Goal: Transaction & Acquisition: Purchase product/service

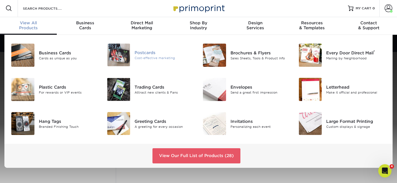
click at [149, 53] on div "Postcards" at bounding box center [164, 53] width 60 height 6
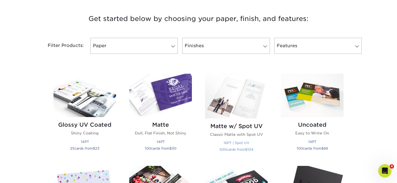
scroll to position [206, 0]
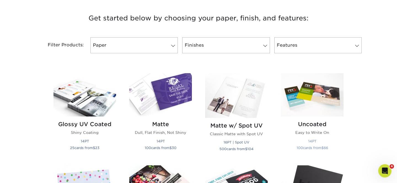
click at [312, 125] on h2 "Uncoated" at bounding box center [312, 124] width 63 height 7
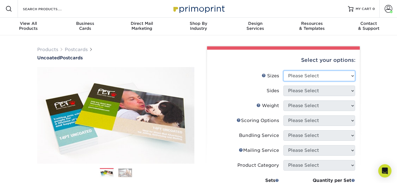
click at [340, 77] on select "Please Select 1.5" x 7" 2" x 8" 2.12" x 5.5" 2.75" x 4.25" 2.75" x 8.5" 3" x 4"…" at bounding box center [319, 76] width 72 height 10
select select "6.00x9.00"
click at [283, 71] on select "Please Select 1.5" x 7" 2" x 8" 2.12" x 5.5" 2.75" x 4.25" 2.75" x 8.5" 3" x 4"…" at bounding box center [319, 76] width 72 height 10
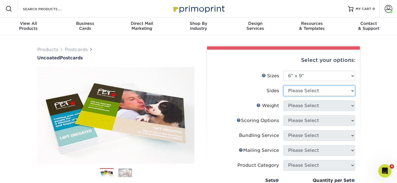
click at [318, 93] on select "Please Select Print Both Sides Print Front Only" at bounding box center [319, 90] width 72 height 10
click at [283, 85] on select "Please Select Print Both Sides Print Front Only" at bounding box center [319, 90] width 72 height 10
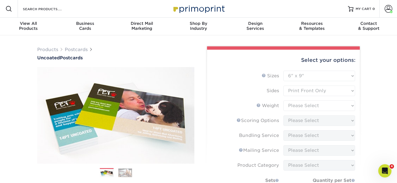
drag, startPoint x: 327, startPoint y: 90, endPoint x: 325, endPoint y: 93, distance: 4.0
click at [327, 90] on form "Sizes Help Sizes Please Select 1.5" x 7" 2" x 8" 2.12" x 5.5" 2.75" x 4.25" 2.7…" at bounding box center [283, 157] width 144 height 173
click at [324, 90] on form "Sizes Help Sizes Please Select 1.5" x 7" 2" x 8" 2.12" x 5.5" 2.75" x 4.25" 2.7…" at bounding box center [283, 157] width 144 height 173
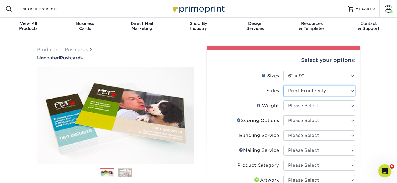
click at [352, 92] on select "Please Select Print Both Sides Print Front Only" at bounding box center [319, 90] width 72 height 10
select select "13abbda7-1d64-4f25-8bb2-c179b224825d"
click at [283, 85] on select "Please Select Print Both Sides Print Front Only" at bounding box center [319, 90] width 72 height 10
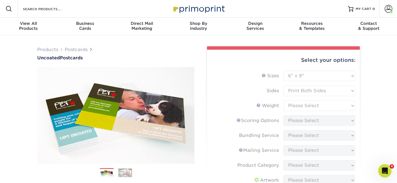
click at [321, 105] on form "Sizes Help Sizes Please Select 1.5" x 7" 2" x 8" 2.12" x 5.5" 2.75" x 4.25" 2.7…" at bounding box center [283, 165] width 144 height 188
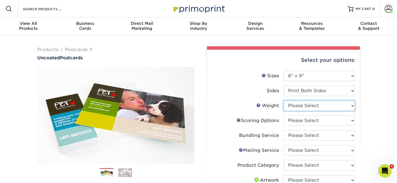
click at [340, 105] on select "Please Select 14PT Uncoated" at bounding box center [319, 105] width 72 height 10
select select "14PT Uncoated"
click at [283, 100] on select "Please Select 14PT Uncoated" at bounding box center [319, 105] width 72 height 10
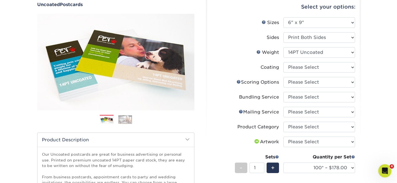
scroll to position [55, 0]
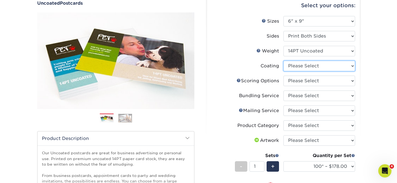
click at [353, 65] on select at bounding box center [319, 66] width 72 height 10
select select "3e7618de-abca-4bda-9f97-8b9129e913d8"
click at [283, 61] on select at bounding box center [319, 66] width 72 height 10
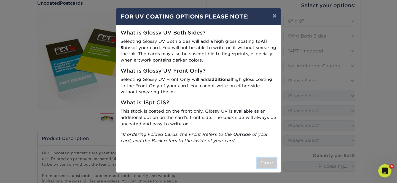
drag, startPoint x: 267, startPoint y: 162, endPoint x: 287, endPoint y: 151, distance: 22.8
click at [267, 162] on button "Close" at bounding box center [267, 162] width 20 height 10
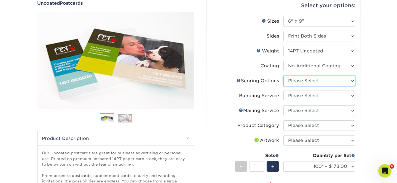
click at [338, 79] on select "Please Select No Scoring One Score Two Scores" at bounding box center [319, 81] width 72 height 10
select select "16ebe401-5398-422d-8cb0-f3adbb82deb5"
click at [283, 76] on select "Please Select No Scoring One Score Two Scores" at bounding box center [319, 81] width 72 height 10
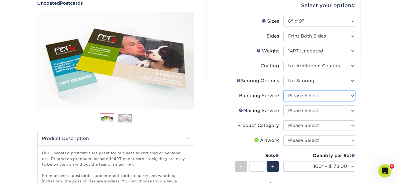
click at [327, 96] on select "Please Select No Bundling Services Yes, Bundles of 50 (+2 Days) Yes, Bundles of…" at bounding box center [319, 95] width 72 height 10
select select "58689abb-25c0-461c-a4c3-a80b627d6649"
click at [283, 90] on select "Please Select No Bundling Services Yes, Bundles of 50 (+2 Days) Yes, Bundles of…" at bounding box center [319, 95] width 72 height 10
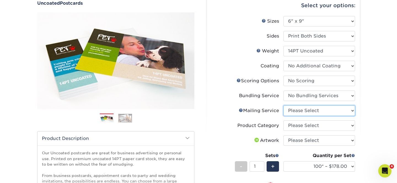
click at [327, 110] on select "Please Select No Direct Mailing Service No, I will mail/stamp/imprint Direct Ma…" at bounding box center [319, 110] width 72 height 10
click at [283, 105] on select "Please Select No Direct Mailing Service No, I will mail/stamp/imprint Direct Ma…" at bounding box center [319, 110] width 72 height 10
click at [335, 111] on select "Please Select No Direct Mailing Service No, I will mail/stamp/imprint Direct Ma…" at bounding box center [319, 110] width 72 height 10
select select "934e270e-9523-48b9-93c7-78b0896e16a6"
click at [283, 105] on select "Please Select No Direct Mailing Service No, I will mail/stamp/imprint Direct Ma…" at bounding box center [319, 110] width 72 height 10
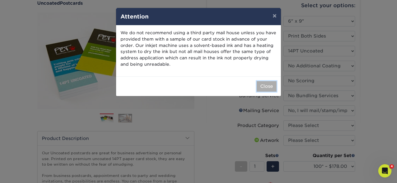
click at [267, 88] on button "Close" at bounding box center [267, 86] width 20 height 10
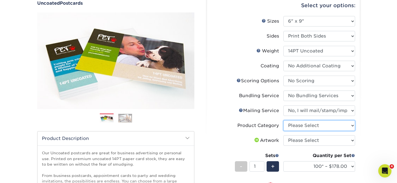
click at [334, 123] on select "Please Select Postcards" at bounding box center [319, 125] width 72 height 10
select select "9b7272e0-d6c8-4c3c-8e97-d3a1bcdab858"
click at [283, 120] on select "Please Select Postcards" at bounding box center [319, 125] width 72 height 10
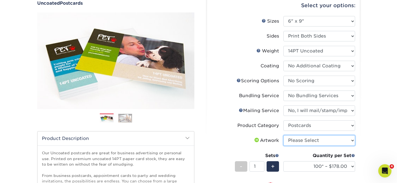
click at [349, 141] on select "Please Select I will upload files I need a design - $150" at bounding box center [319, 140] width 72 height 10
select select "upload"
click at [283, 135] on select "Please Select I will upload files I need a design - $150" at bounding box center [319, 140] width 72 height 10
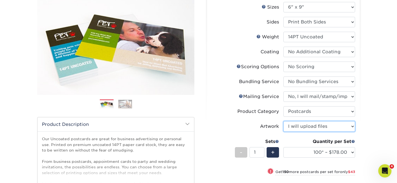
scroll to position [50, 0]
